Goal: Find specific page/section: Find specific page/section

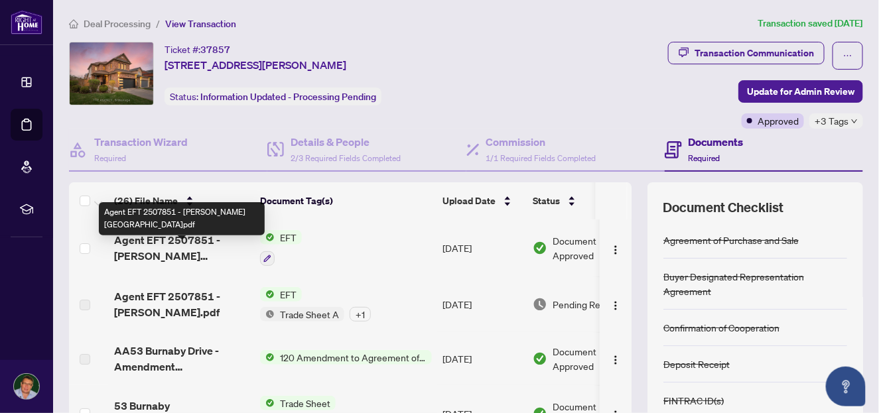
click at [178, 251] on span "Agent EFT 2507851 - [PERSON_NAME][GEOGRAPHIC_DATA]pdf" at bounding box center [181, 248] width 135 height 32
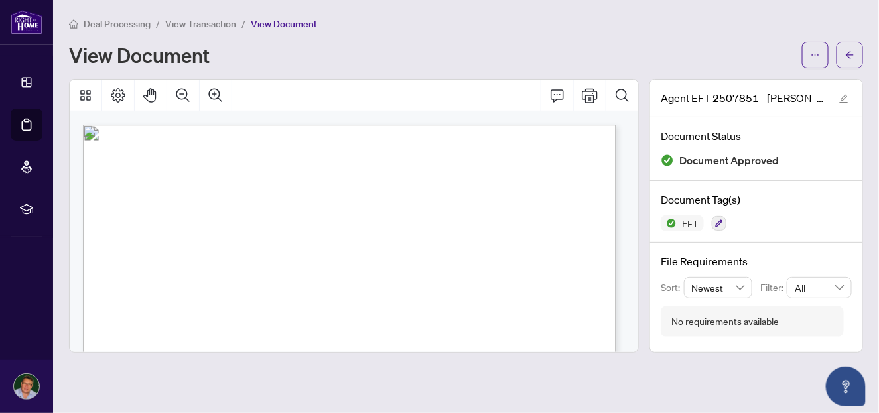
click at [236, 23] on span "View Transaction" at bounding box center [200, 24] width 71 height 12
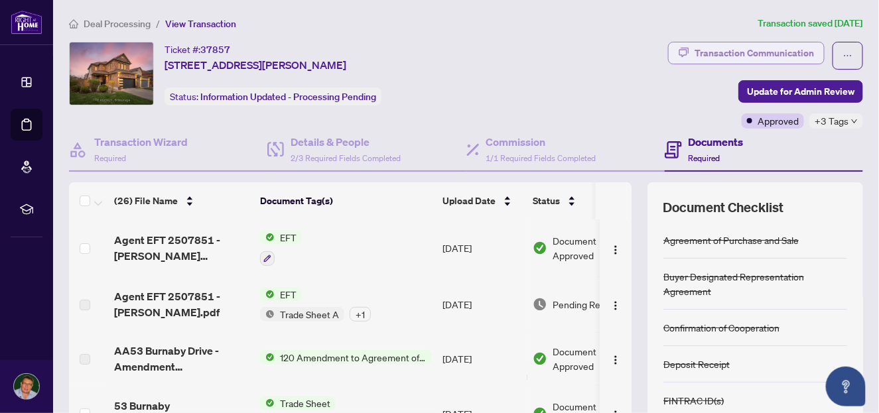
click at [750, 51] on div "Transaction Communication" at bounding box center [754, 52] width 119 height 21
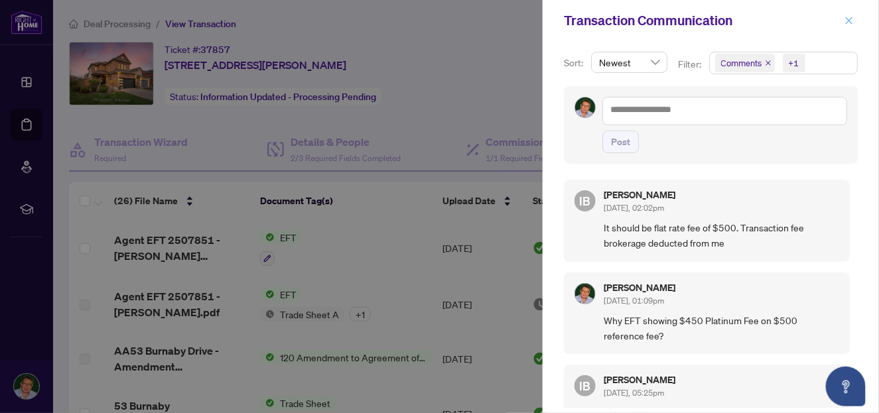
click at [849, 23] on icon "close" at bounding box center [849, 20] width 9 height 9
